Goal: Task Accomplishment & Management: Use online tool/utility

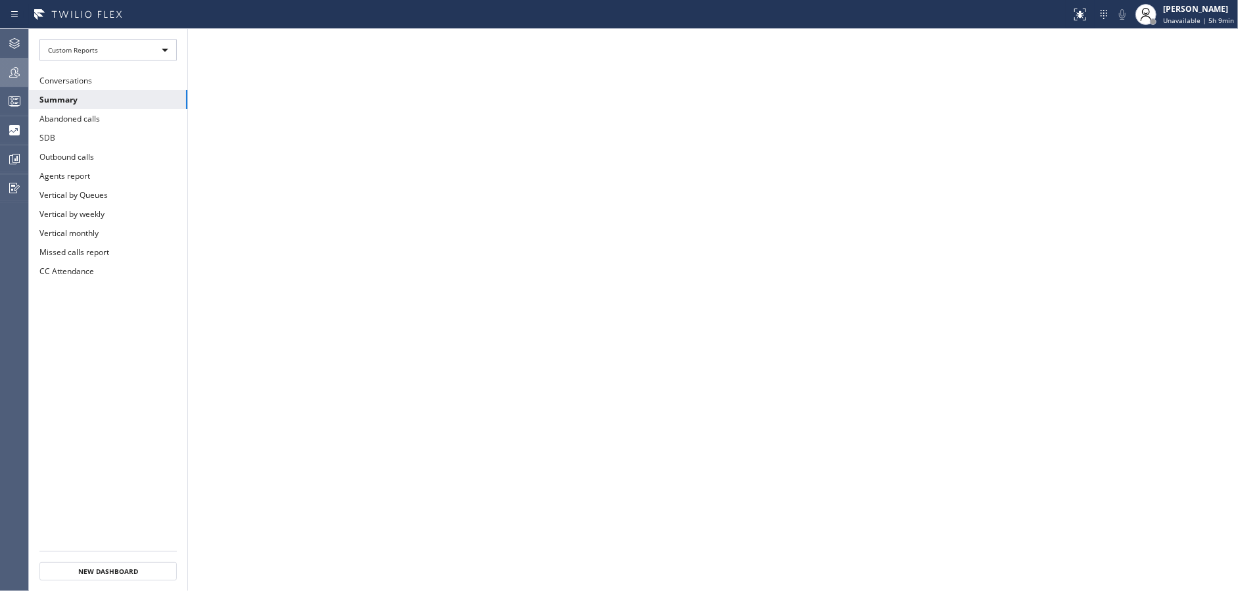
click at [25, 73] on div at bounding box center [14, 72] width 29 height 16
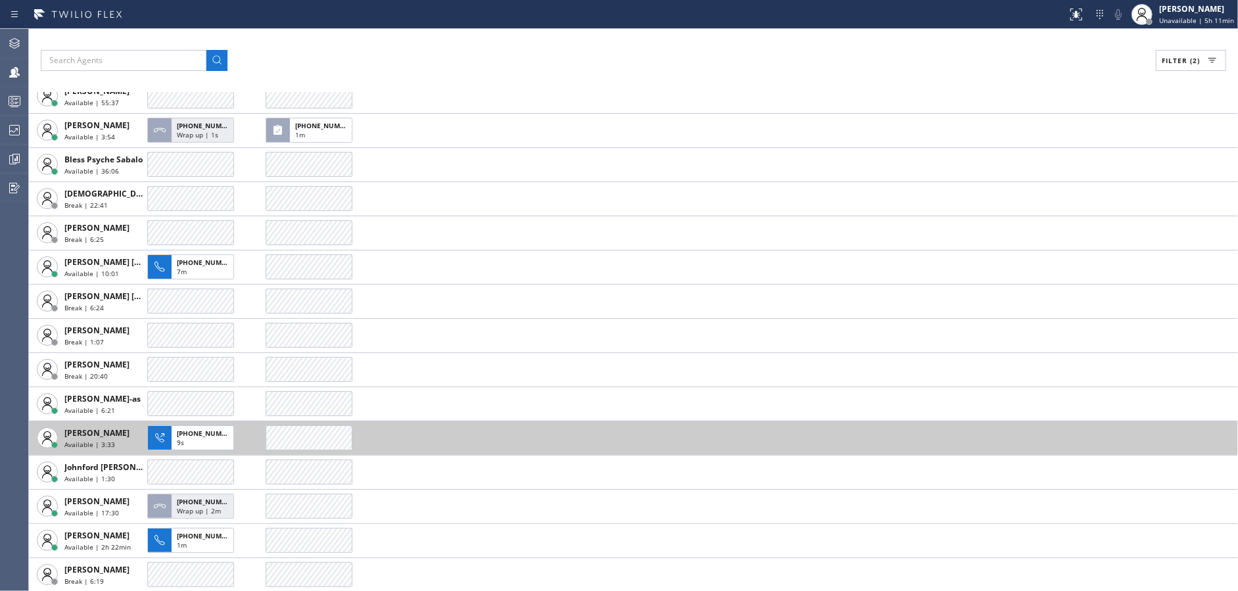
scroll to position [97, 0]
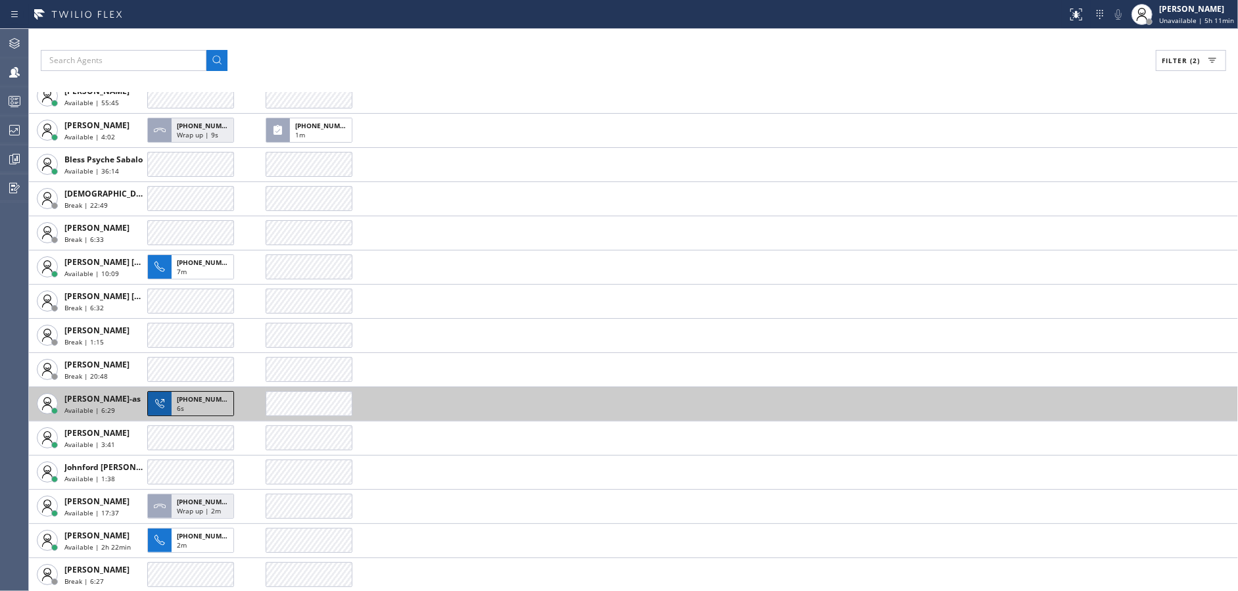
click at [188, 400] on span "[PHONE_NUMBER]" at bounding box center [207, 398] width 60 height 9
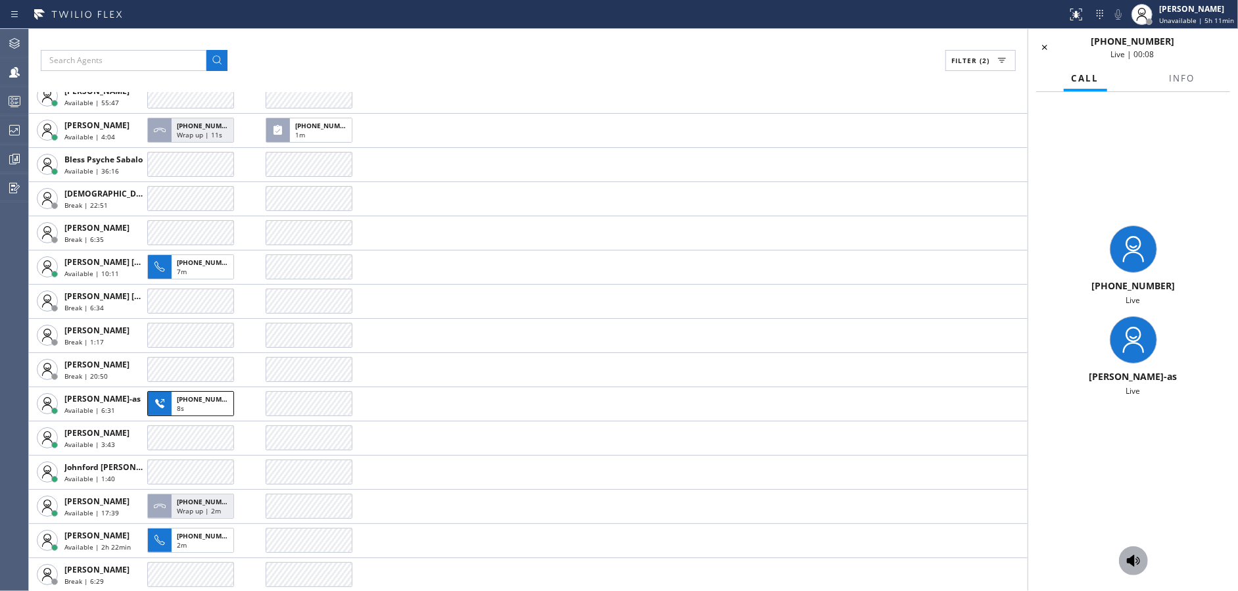
click at [1137, 565] on icon at bounding box center [1133, 561] width 16 height 16
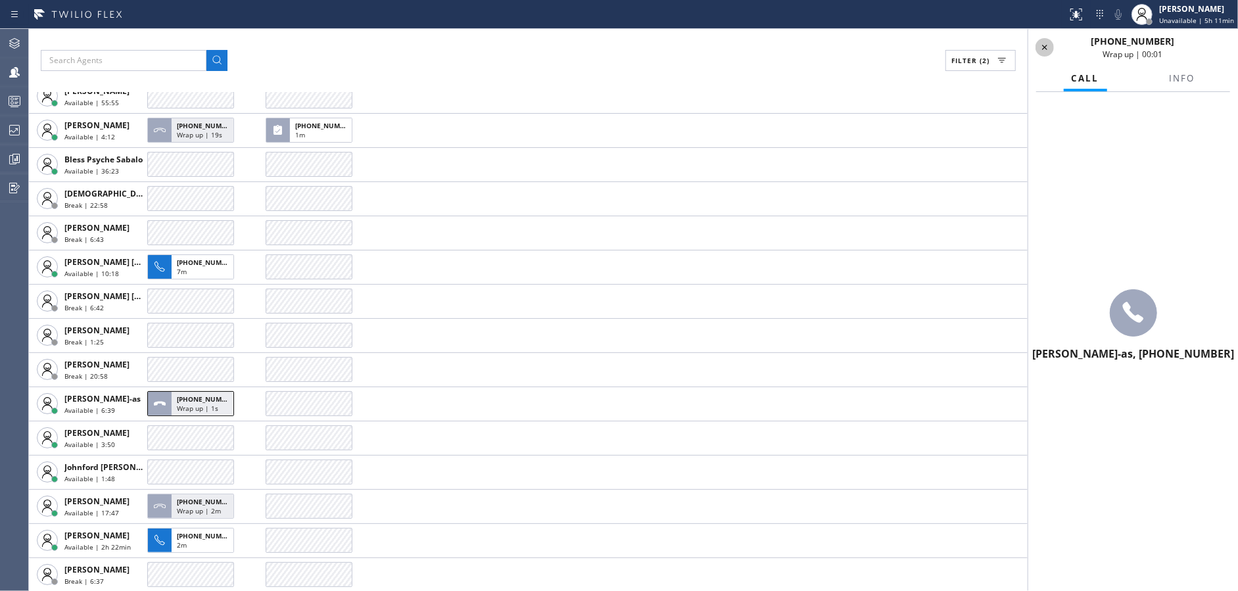
click at [1048, 48] on icon at bounding box center [1045, 47] width 16 height 16
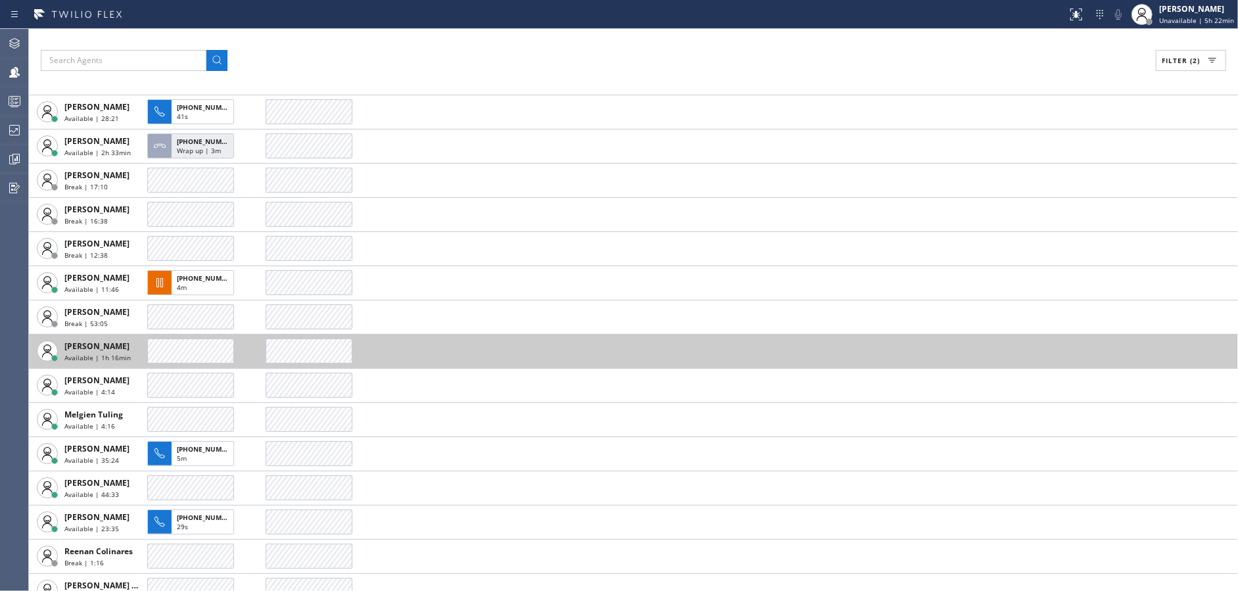
scroll to position [645, 0]
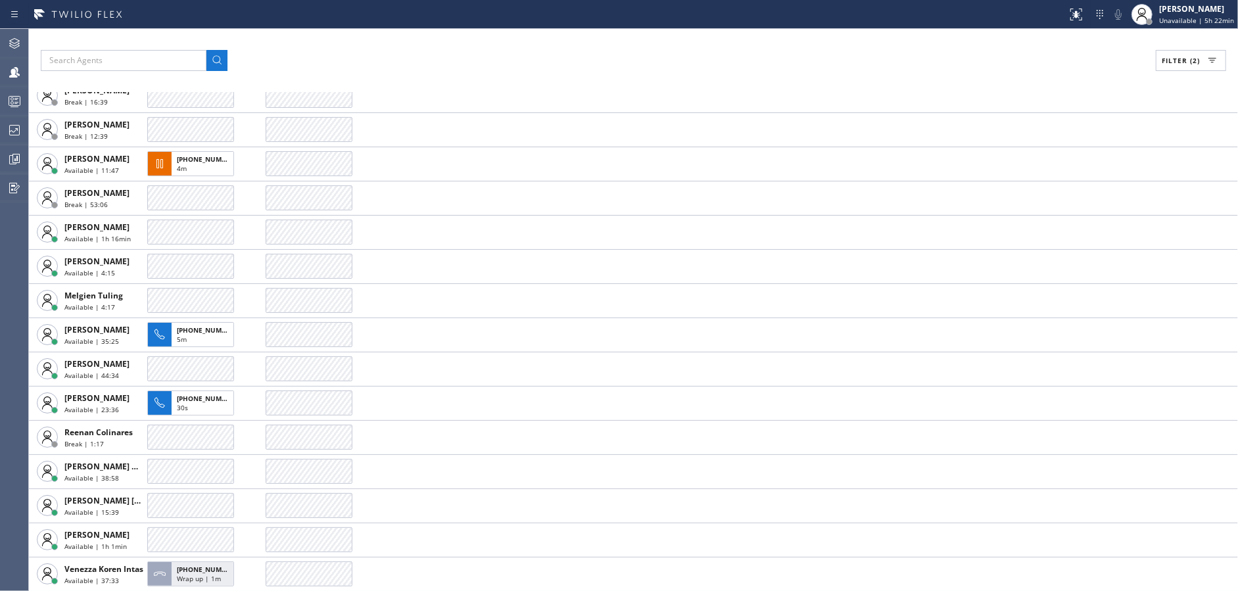
click at [1186, 62] on span "Filter (2)" at bounding box center [1180, 60] width 38 height 9
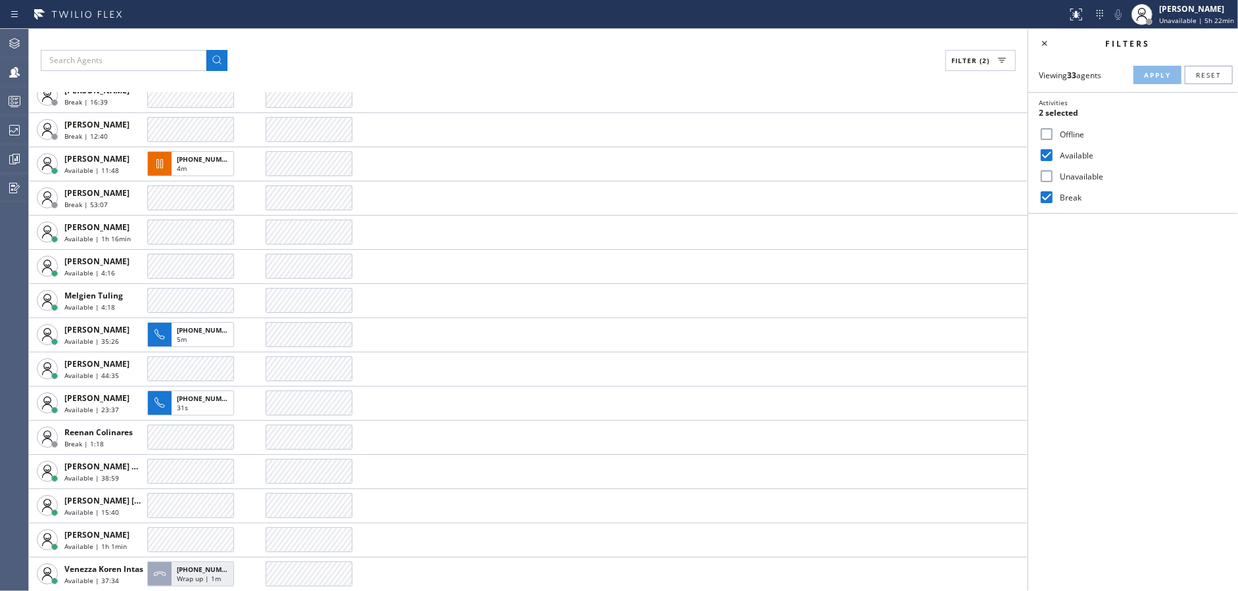
click at [1046, 192] on input "Break" at bounding box center [1046, 197] width 16 height 16
checkbox input "false"
click at [1143, 83] on button "Apply" at bounding box center [1157, 75] width 48 height 18
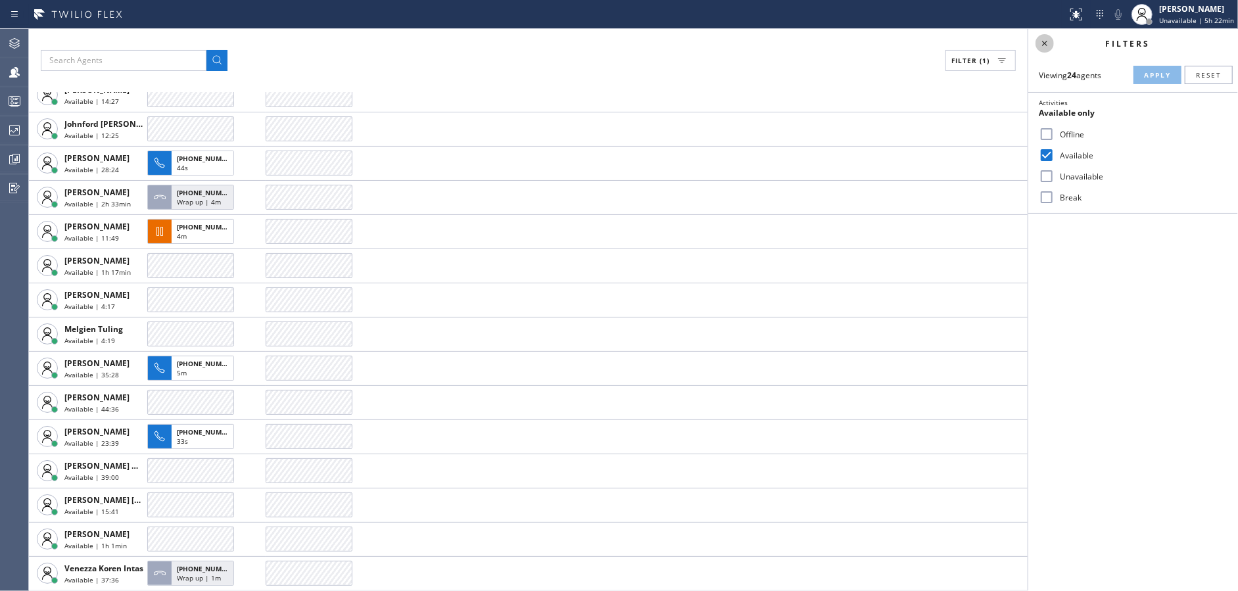
scroll to position [337, 0]
click at [1044, 43] on icon at bounding box center [1044, 43] width 5 height 5
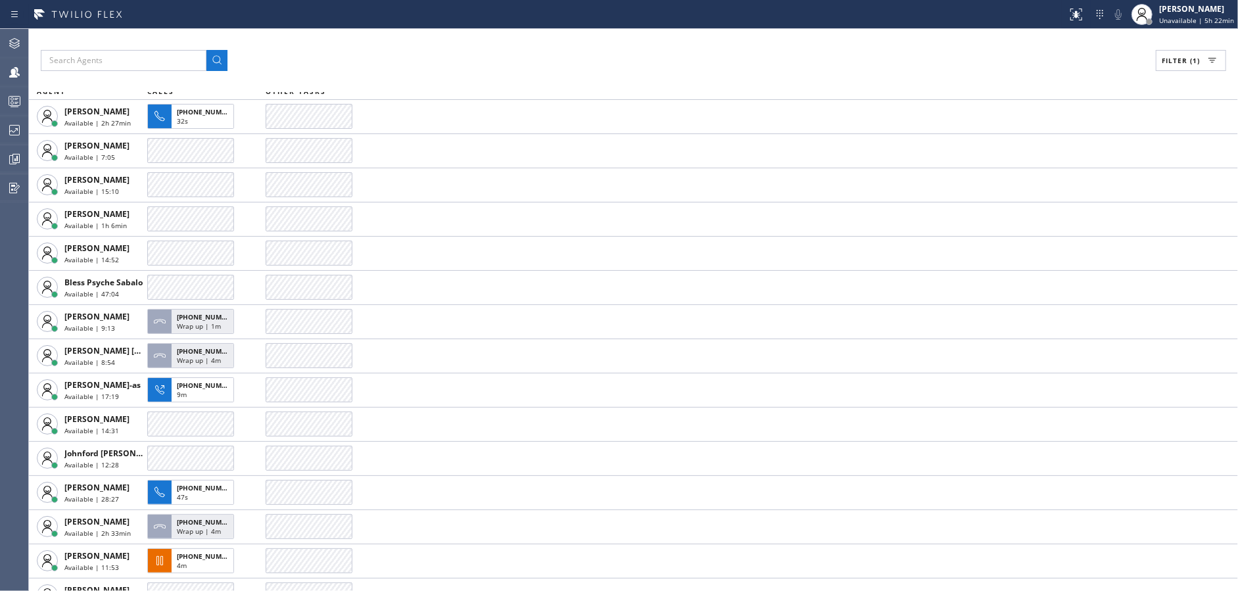
scroll to position [0, 0]
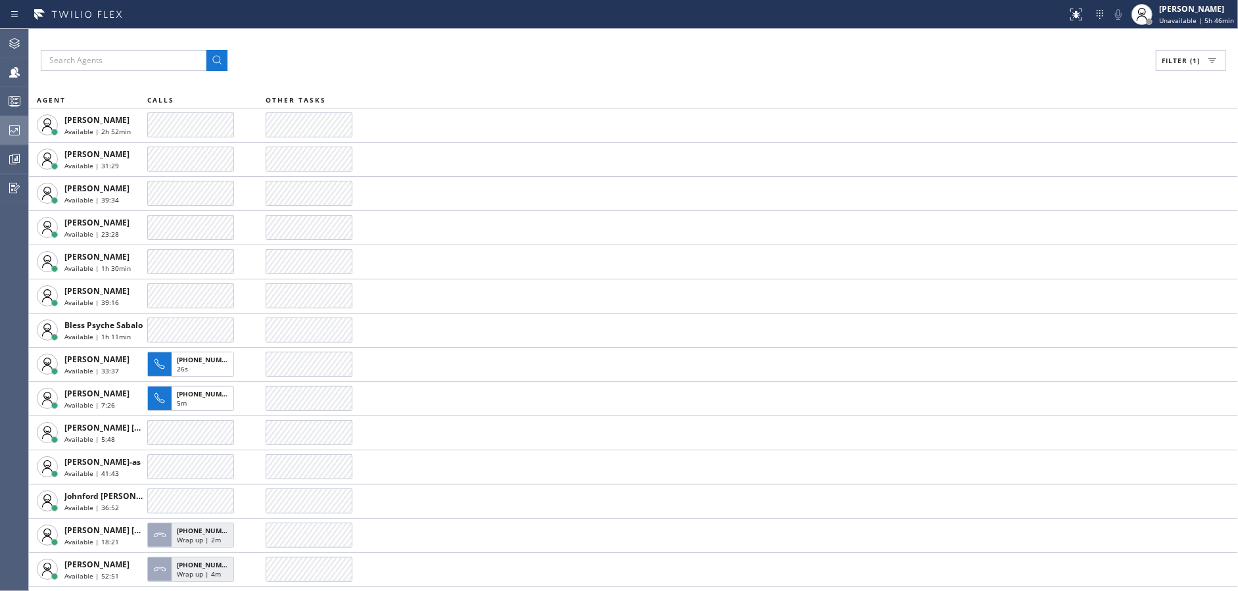
click at [4, 130] on div at bounding box center [14, 130] width 29 height 16
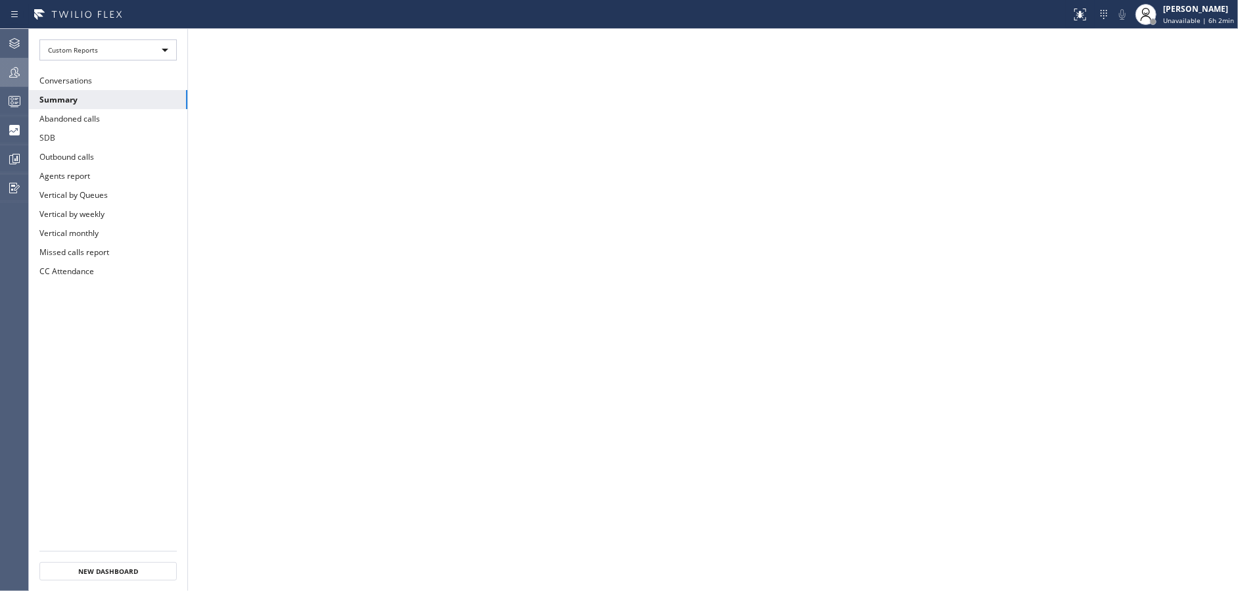
click at [0, 79] on div at bounding box center [14, 72] width 29 height 16
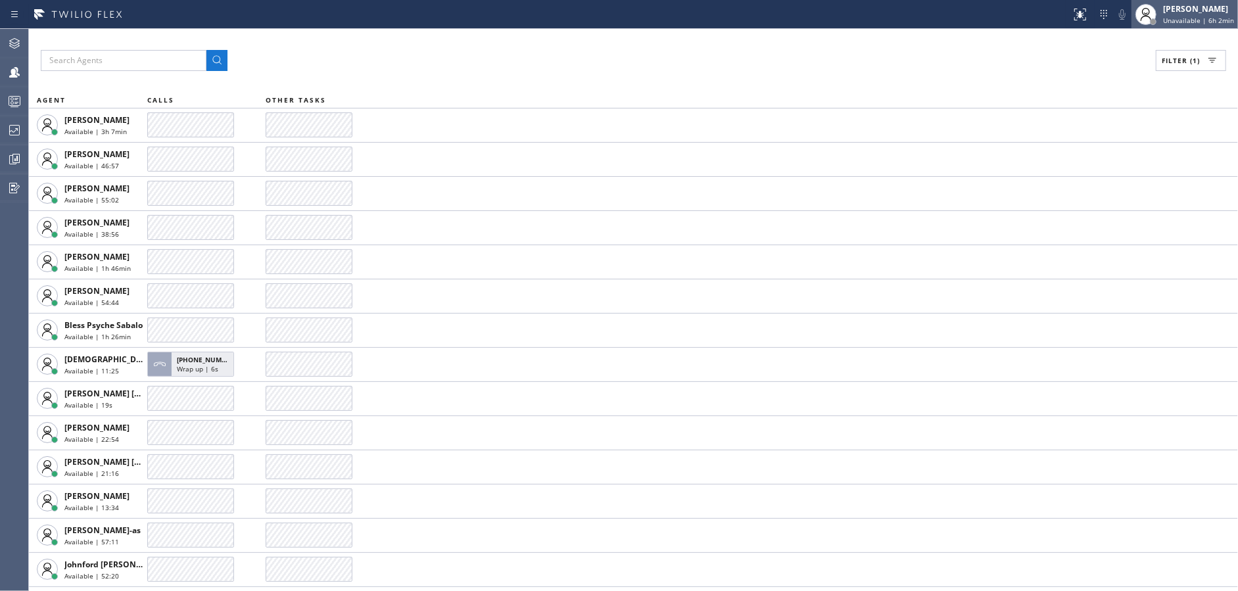
click at [1186, 20] on span "Unavailable | 6h 2min" at bounding box center [1198, 20] width 71 height 9
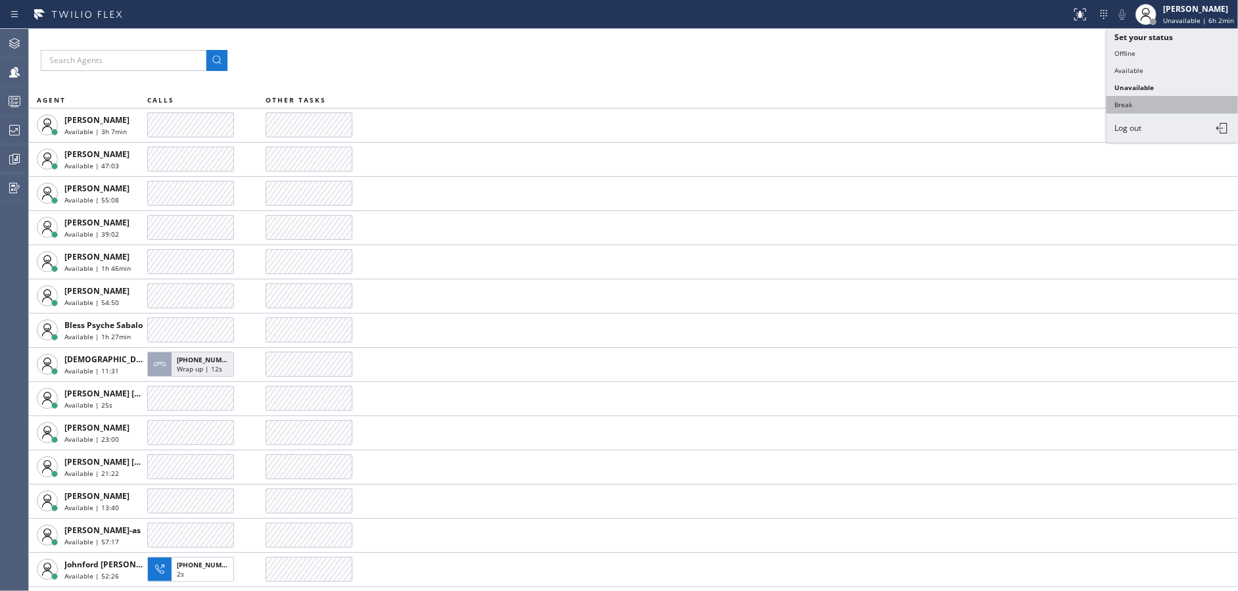
click at [1145, 101] on button "Break" at bounding box center [1171, 104] width 131 height 17
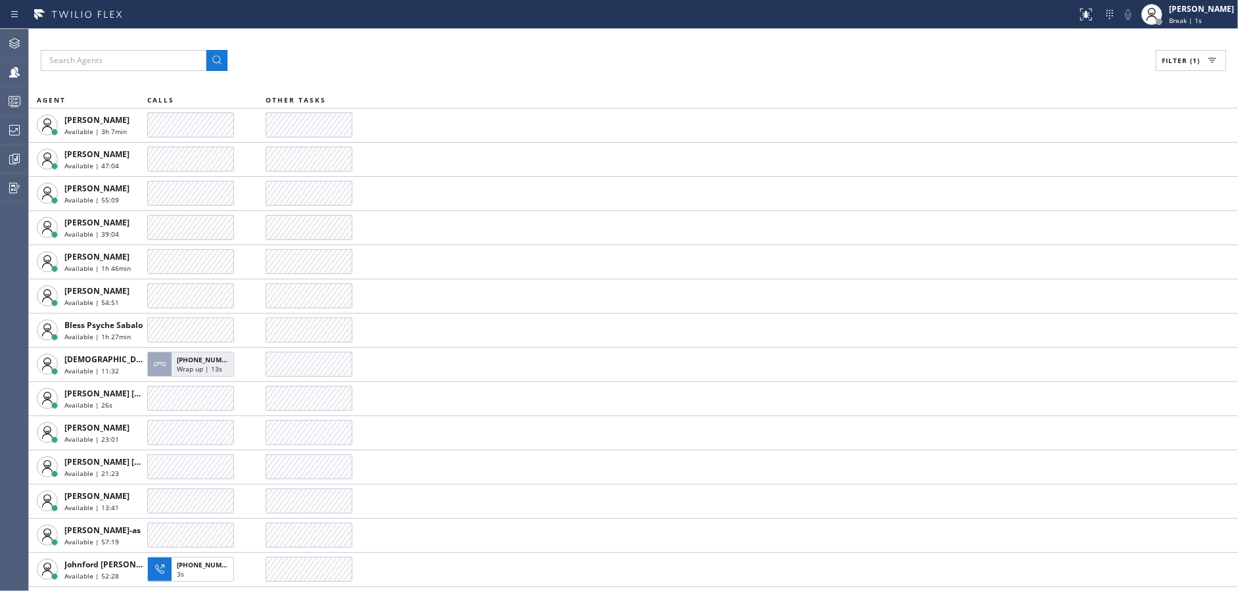
click at [799, 87] on div "Filter (1) AGENT CALLS OTHER TASKS [PERSON_NAME] Available | 3h 7min [PERSON_NA…" at bounding box center [633, 310] width 1209 height 562
click at [519, 71] on div "Filter (1) AGENT CALLS OTHER TASKS [PERSON_NAME] Available | 3h 8min [PERSON_NA…" at bounding box center [633, 310] width 1209 height 562
click at [730, 70] on div "Filter (1)" at bounding box center [633, 60] width 1185 height 21
